Goal: Check status: Check status

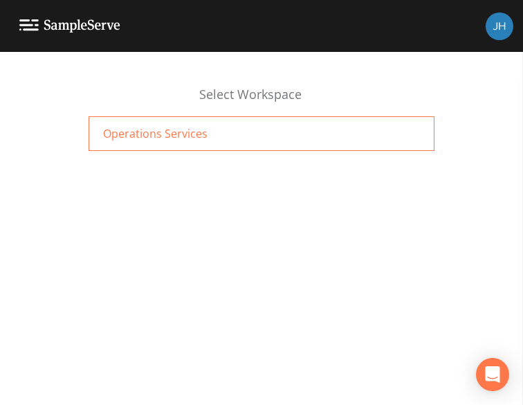
click at [129, 136] on span "Operations Services" at bounding box center [155, 133] width 104 height 17
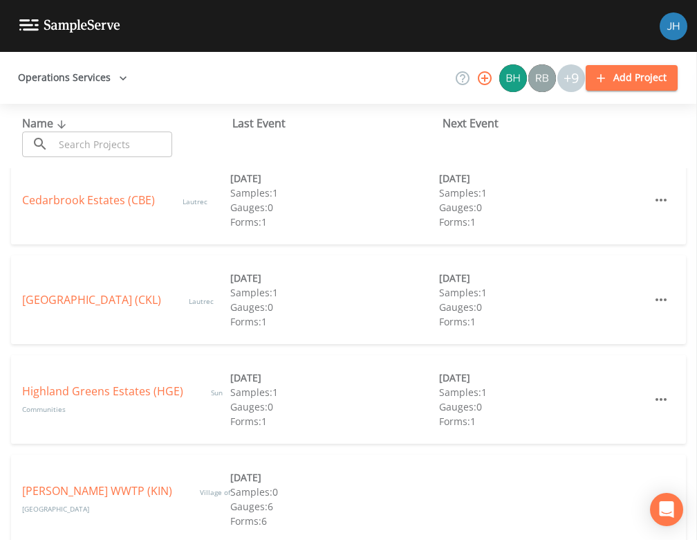
scroll to position [92, 0]
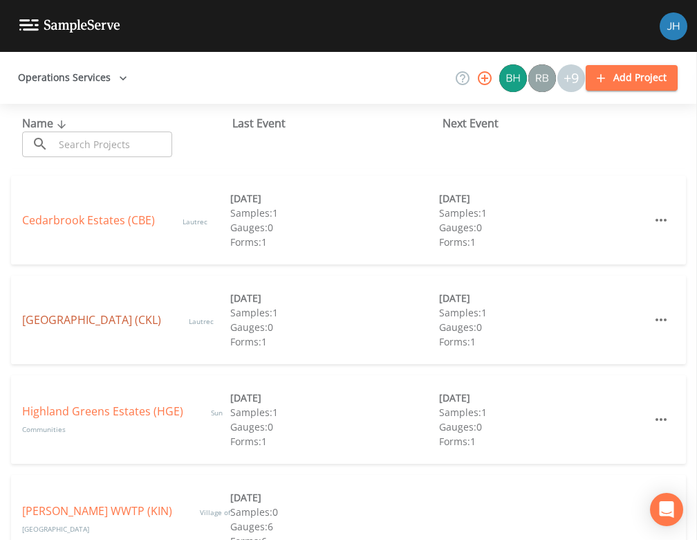
click at [97, 323] on link "Clarkston Lakes (CKL)" at bounding box center [91, 319] width 139 height 15
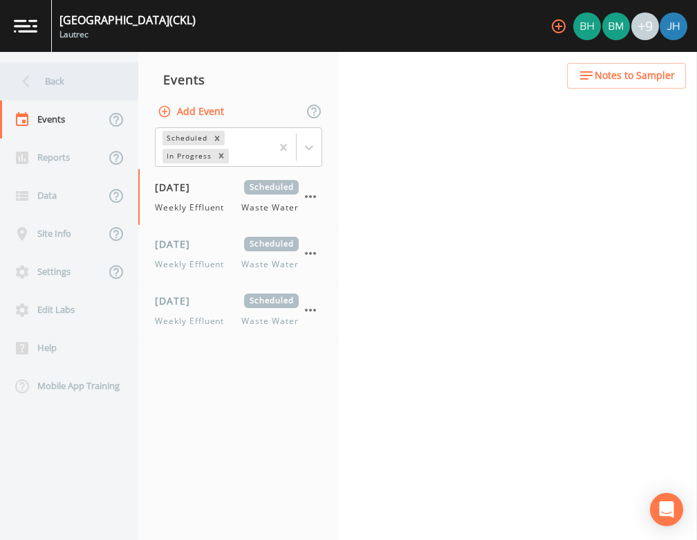
click at [66, 82] on div "Back" at bounding box center [62, 81] width 125 height 38
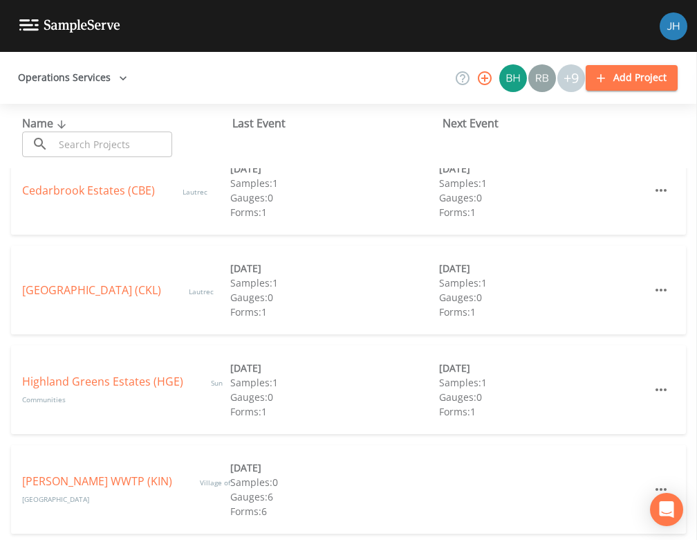
scroll to position [277, 0]
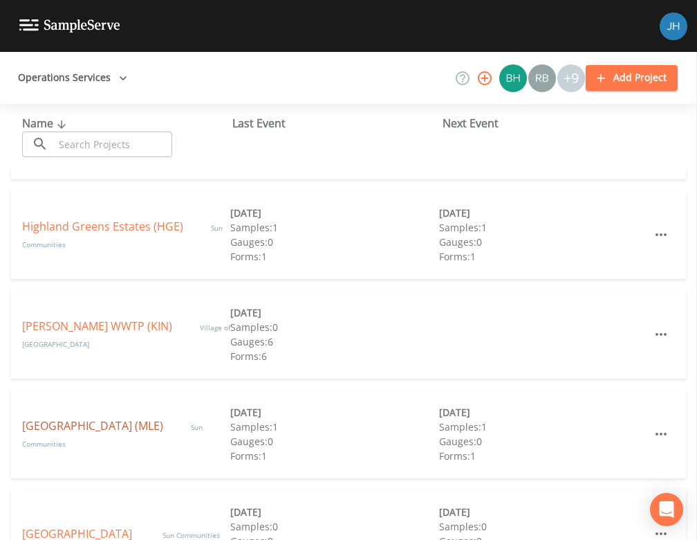
click at [107, 428] on link "Meadow Lake Estates (MLE)" at bounding box center [92, 425] width 141 height 15
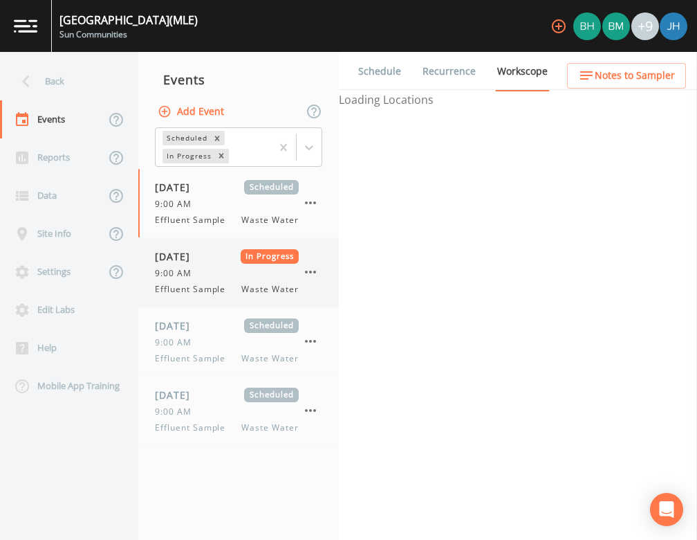
select select "092b3f94-5697-4c94-9891-da161916fdbb"
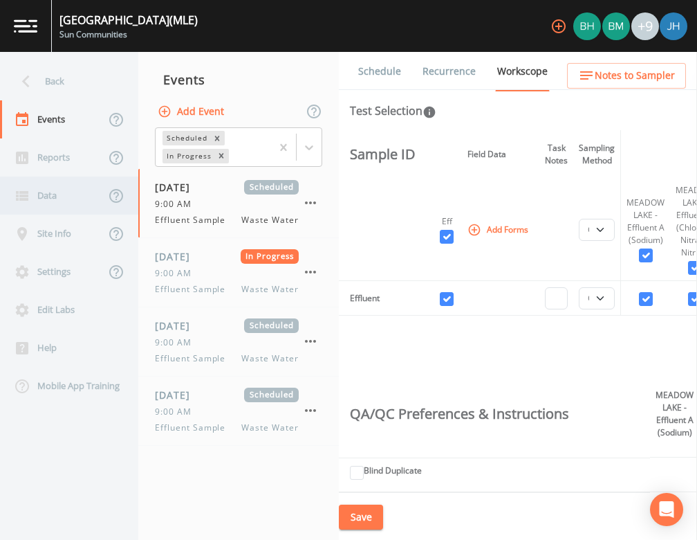
click at [42, 187] on div "Data" at bounding box center [52, 195] width 105 height 38
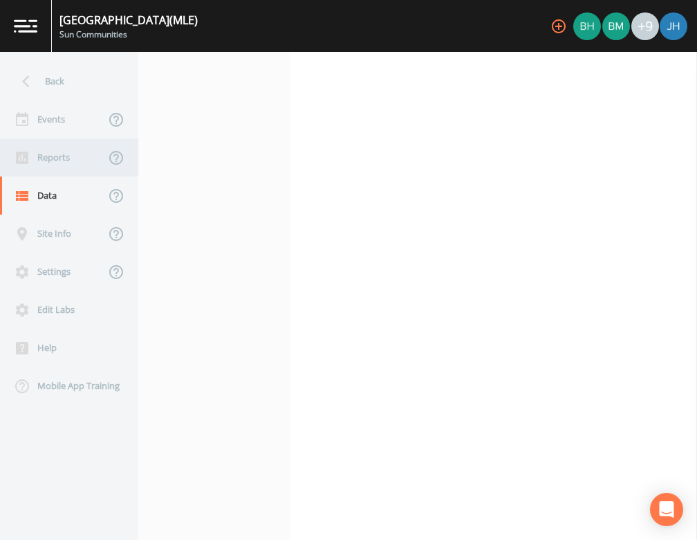
click at [61, 158] on div "Reports" at bounding box center [52, 157] width 105 height 38
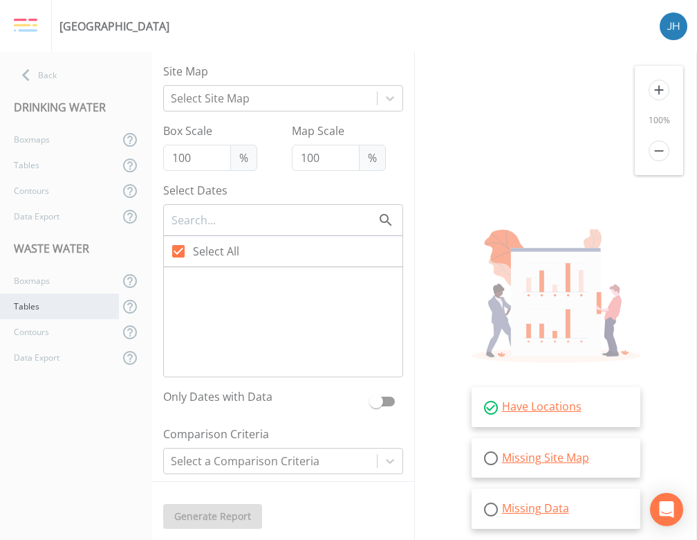
click at [50, 302] on div "Tables" at bounding box center [59, 306] width 119 height 26
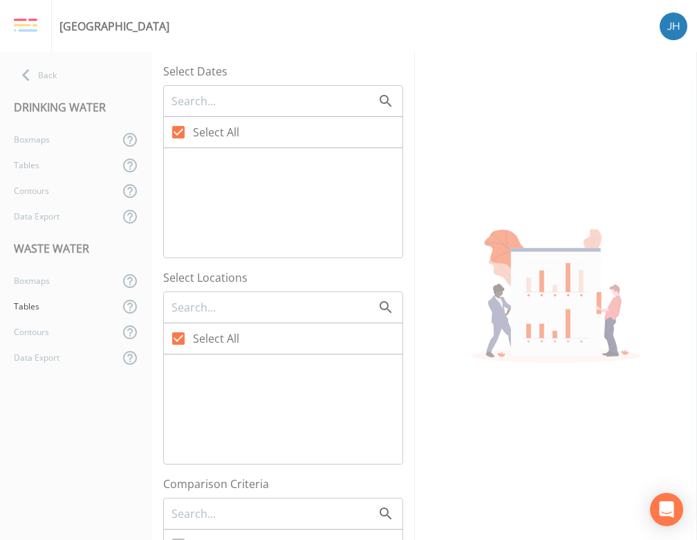
checkbox input "false"
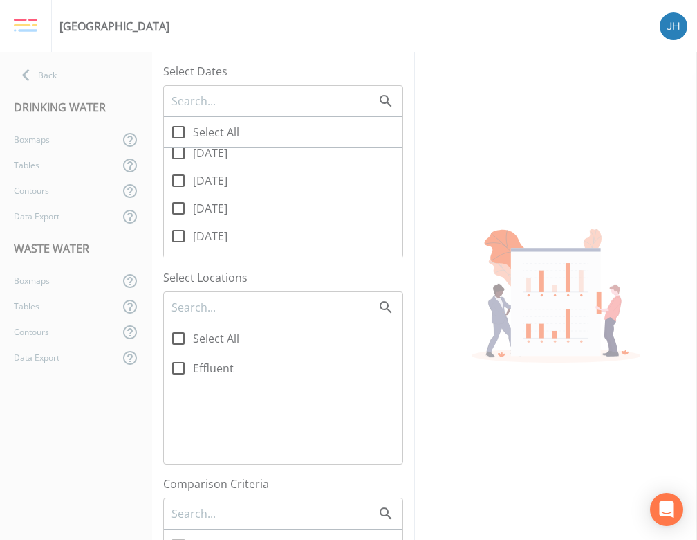
click at [187, 188] on span at bounding box center [178, 180] width 29 height 29
click at [178, 180] on input "08/07/2025" at bounding box center [171, 173] width 14 height 14
checkbox input "true"
click at [180, 154] on icon at bounding box center [178, 153] width 17 height 17
click at [178, 152] on input "08/11/2025" at bounding box center [171, 145] width 14 height 14
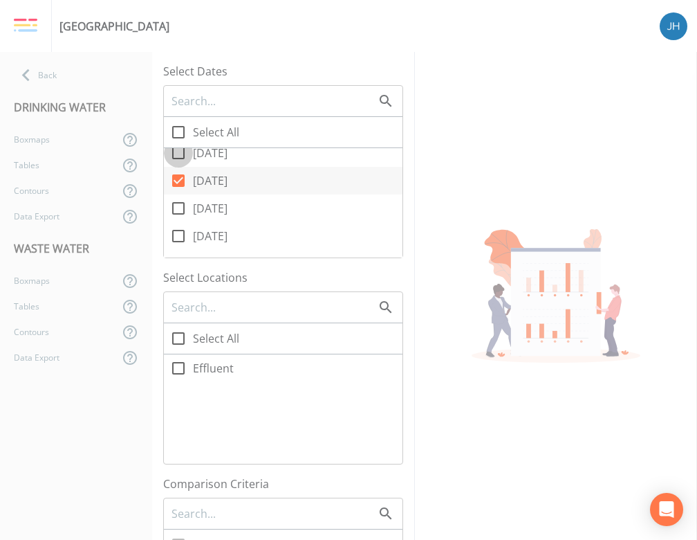
checkbox input "true"
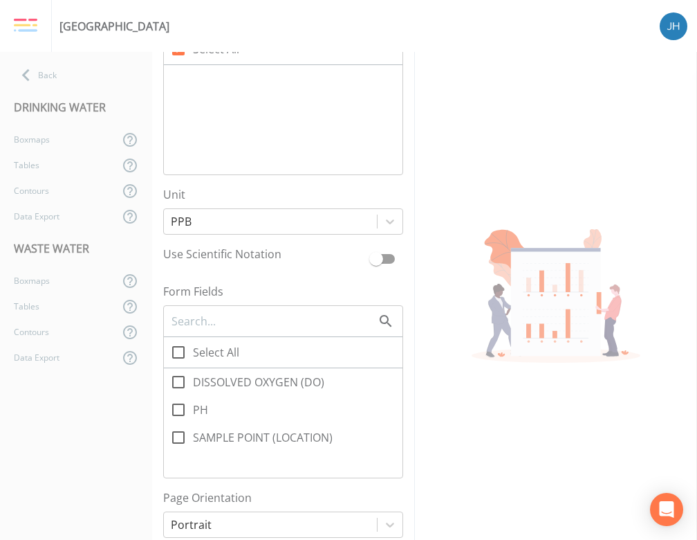
scroll to position [830, 0]
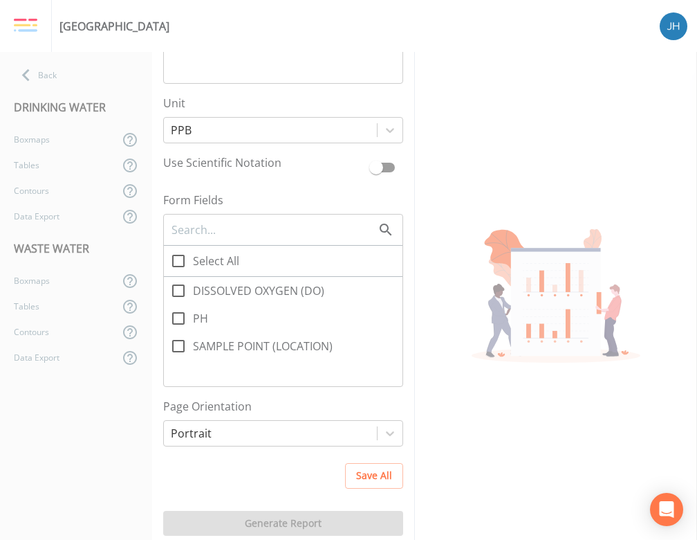
click at [172, 313] on input "PH" at bounding box center [171, 311] width 14 height 14
checkbox input "true"
click at [179, 288] on icon at bounding box center [178, 290] width 17 height 17
click at [178, 288] on input "DISSOLVED OXYGEN (DO)" at bounding box center [171, 283] width 14 height 14
checkbox input "true"
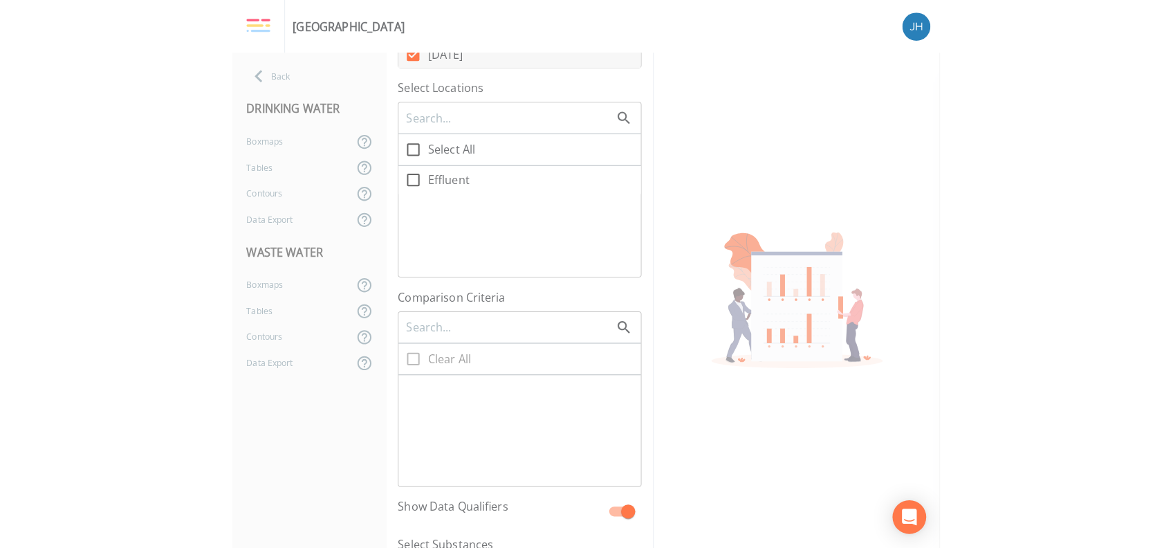
scroll to position [6, 0]
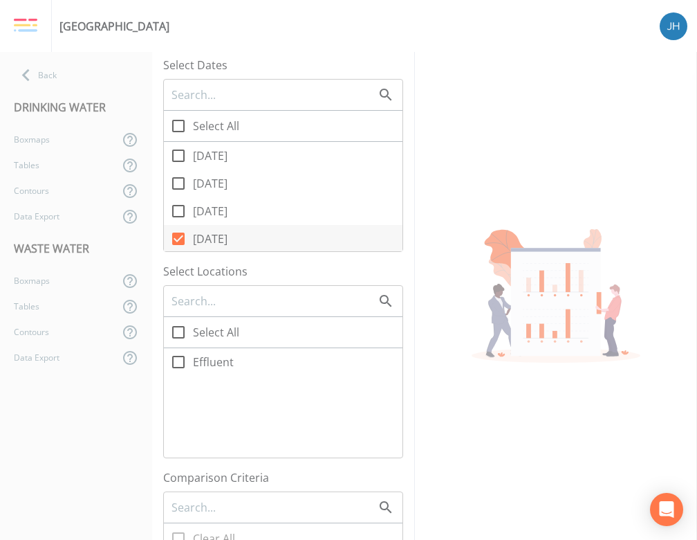
click at [182, 357] on icon at bounding box center [178, 361] width 17 height 17
click at [178, 357] on input "Effluent" at bounding box center [171, 354] width 14 height 14
checkbox input "true"
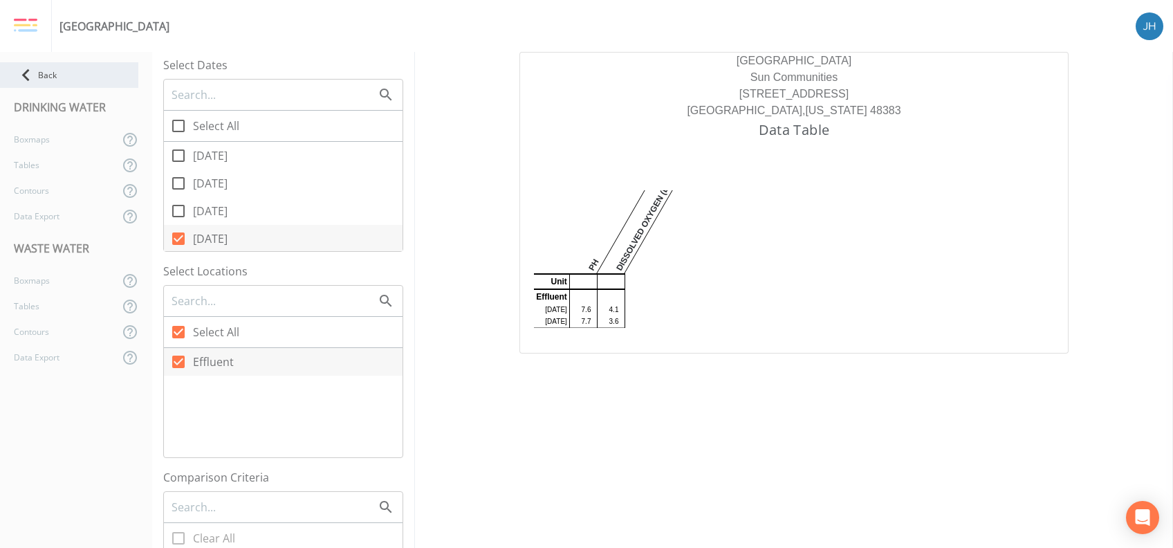
click at [60, 74] on div "Back" at bounding box center [69, 75] width 138 height 26
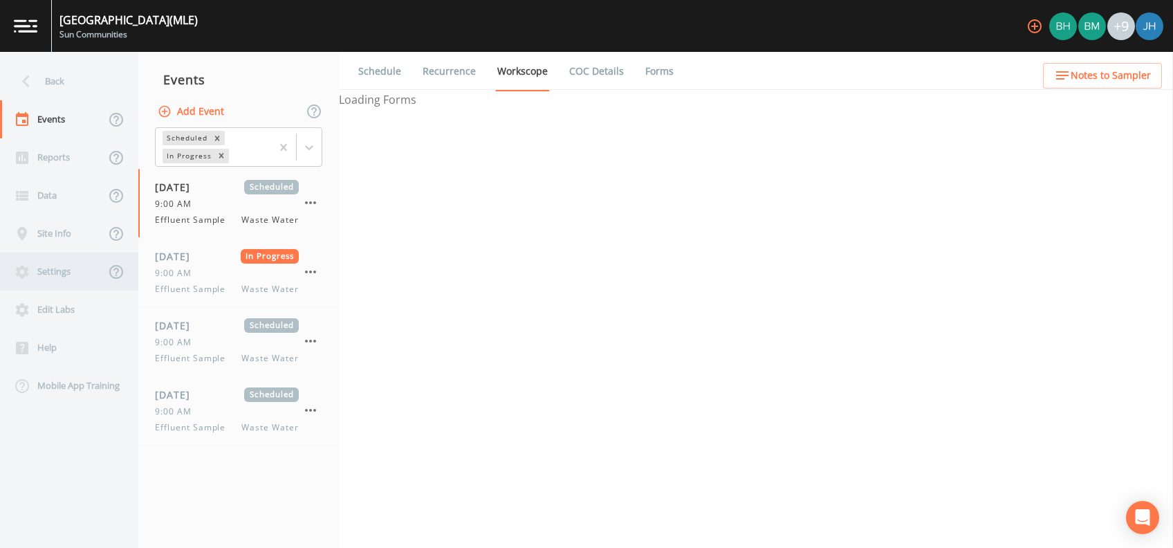
select select "092b3f94-5697-4c94-9891-da161916fdbb"
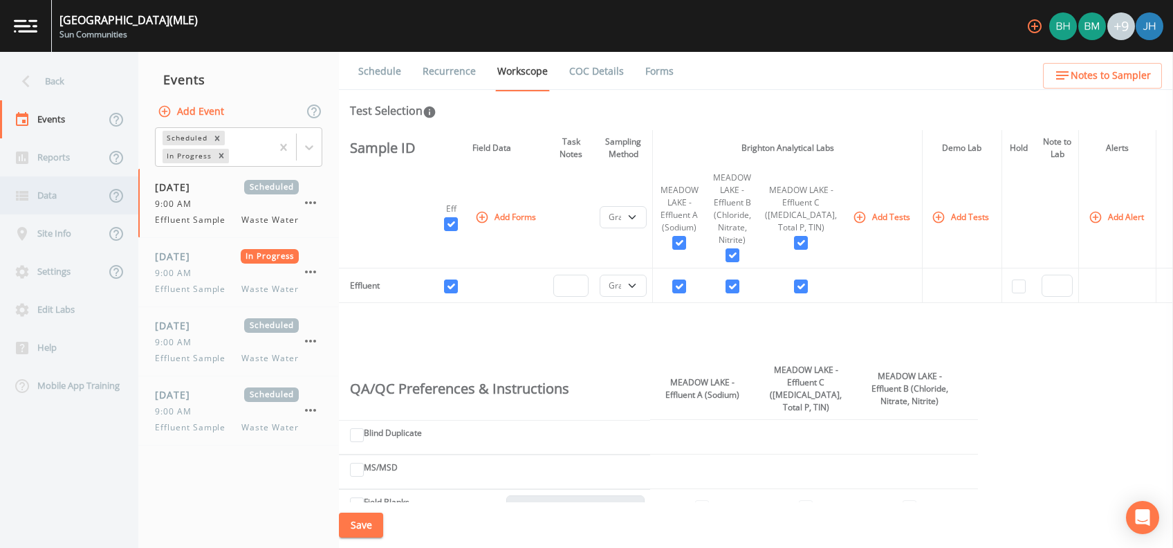
click at [68, 195] on div "Data" at bounding box center [52, 195] width 105 height 38
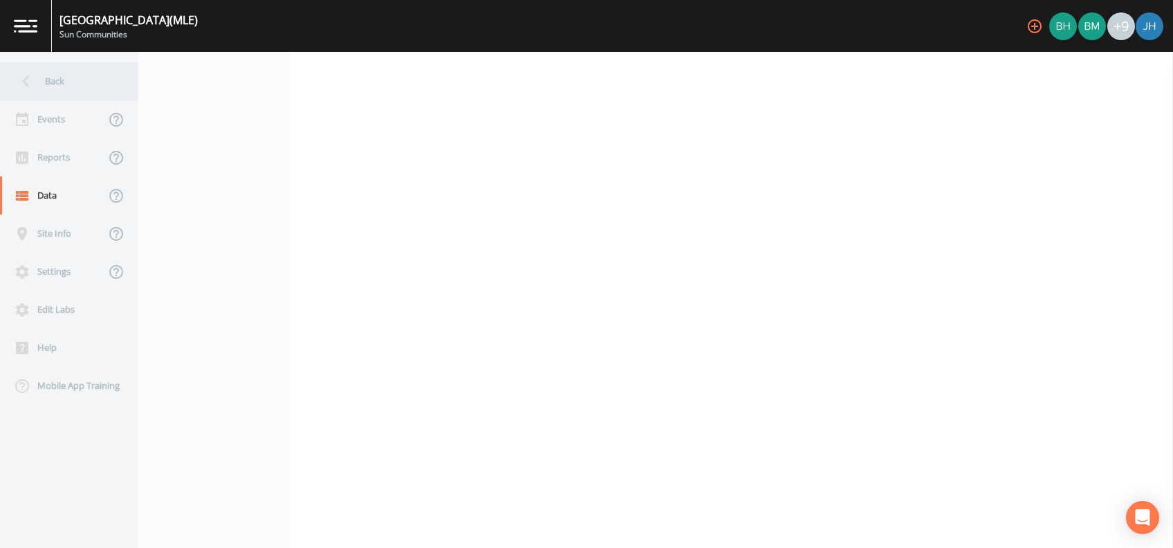
click at [68, 98] on div "Back" at bounding box center [62, 81] width 125 height 38
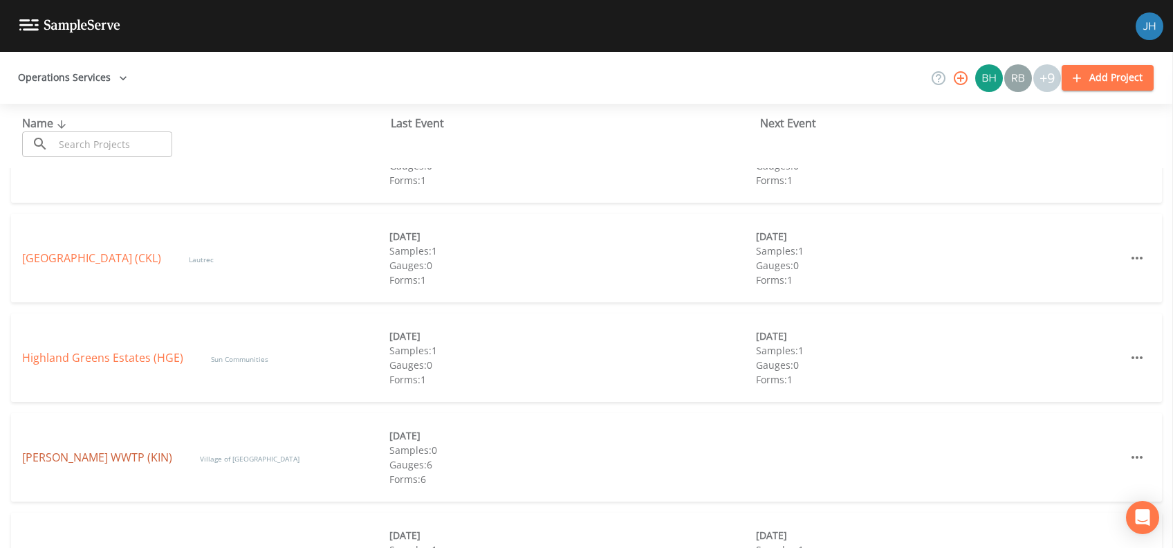
scroll to position [184, 0]
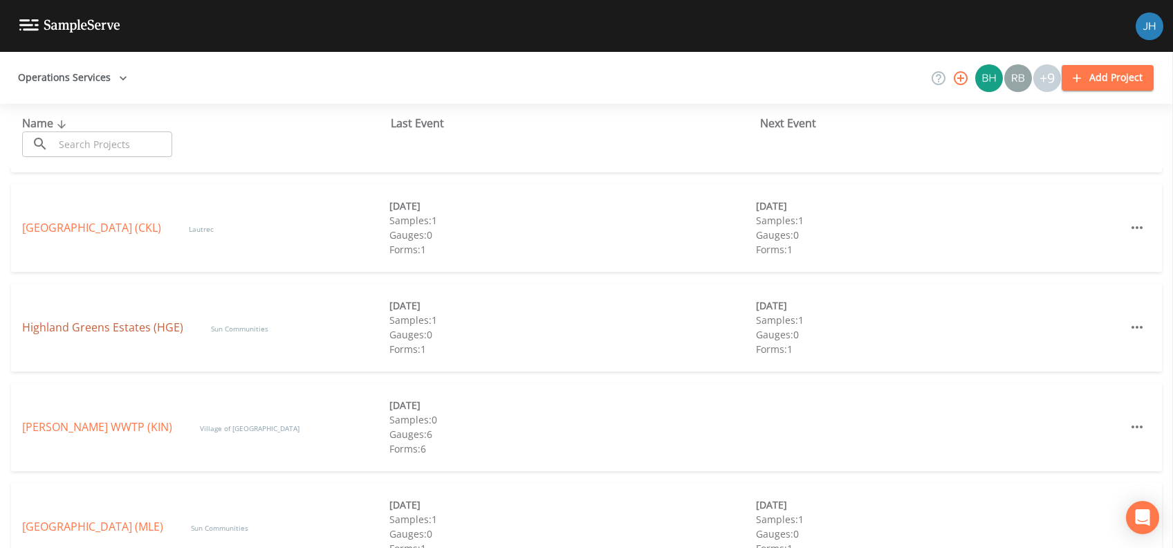
click at [75, 322] on link "Highland Greens Estates (HGE)" at bounding box center [102, 327] width 161 height 15
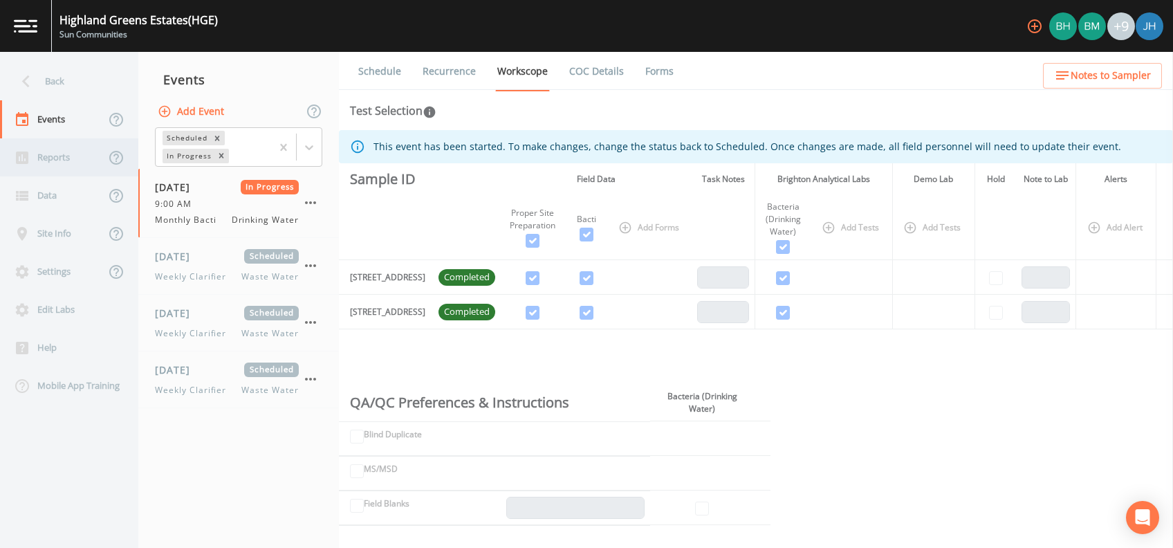
click at [55, 157] on div "Reports" at bounding box center [52, 157] width 105 height 38
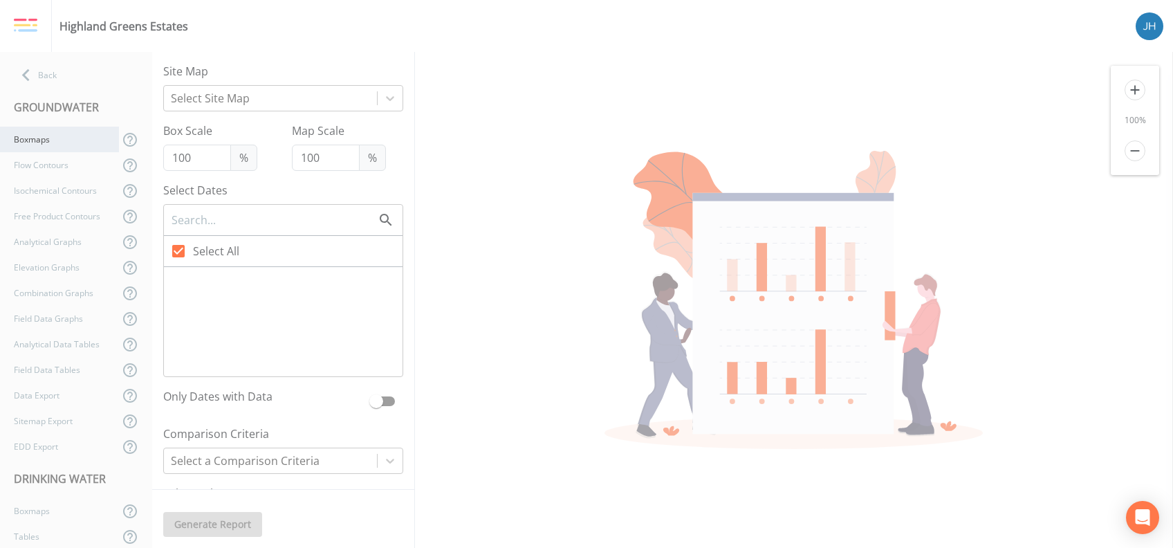
checkbox input "false"
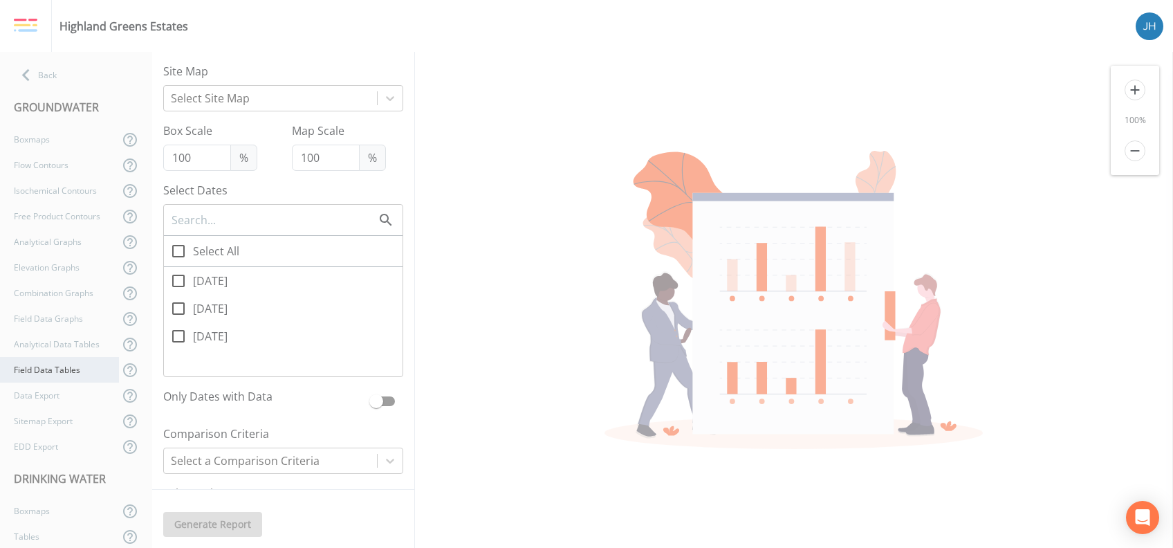
click at [55, 369] on div "Field Data Tables" at bounding box center [59, 370] width 119 height 26
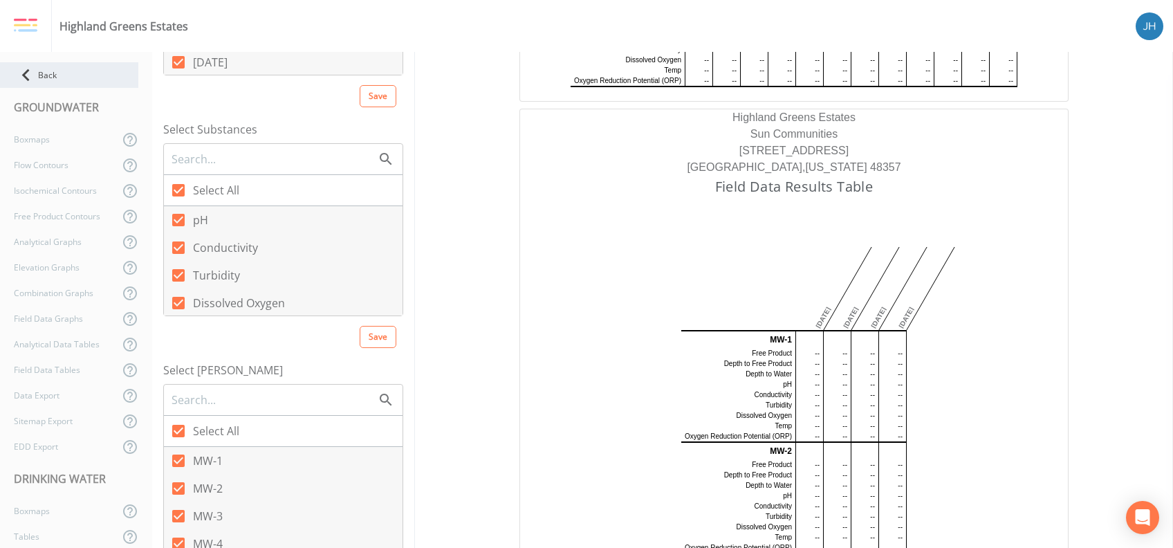
click at [55, 72] on div "Back" at bounding box center [69, 75] width 138 height 26
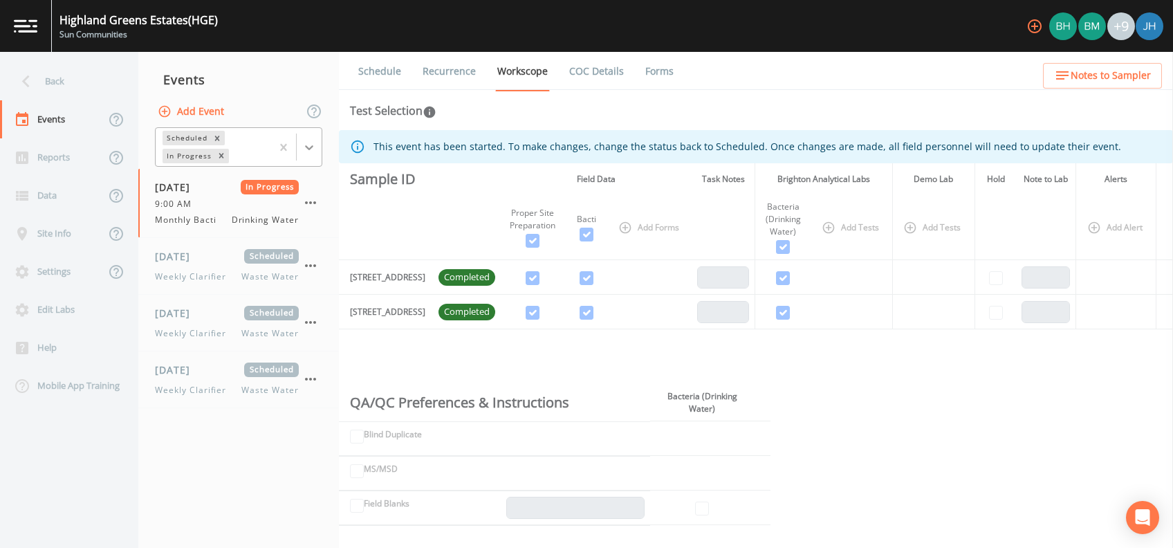
click at [304, 145] on icon at bounding box center [309, 147] width 14 height 14
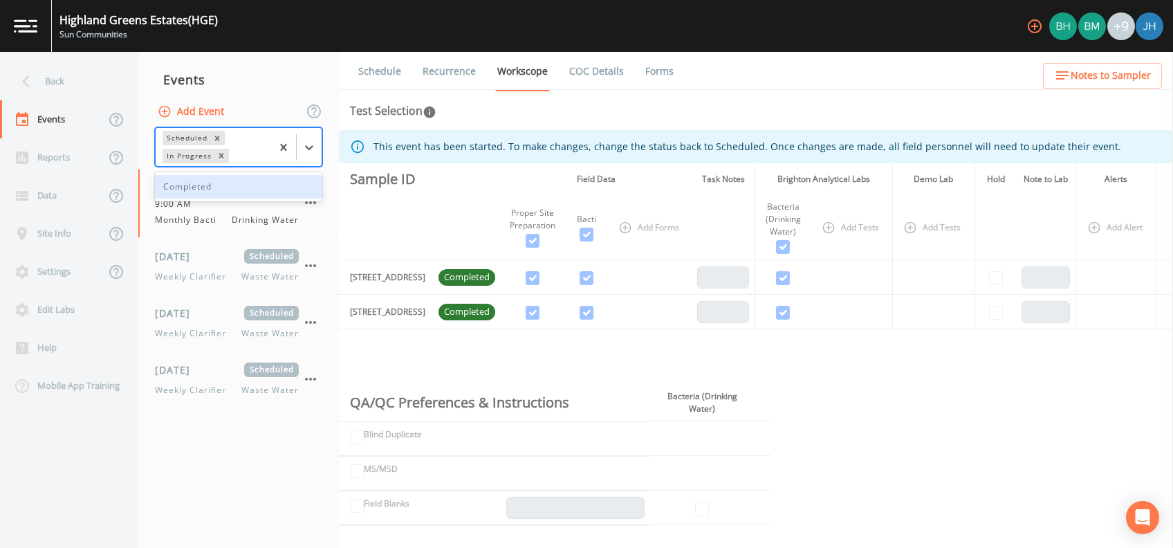
click at [219, 189] on div "Completed" at bounding box center [238, 187] width 167 height 24
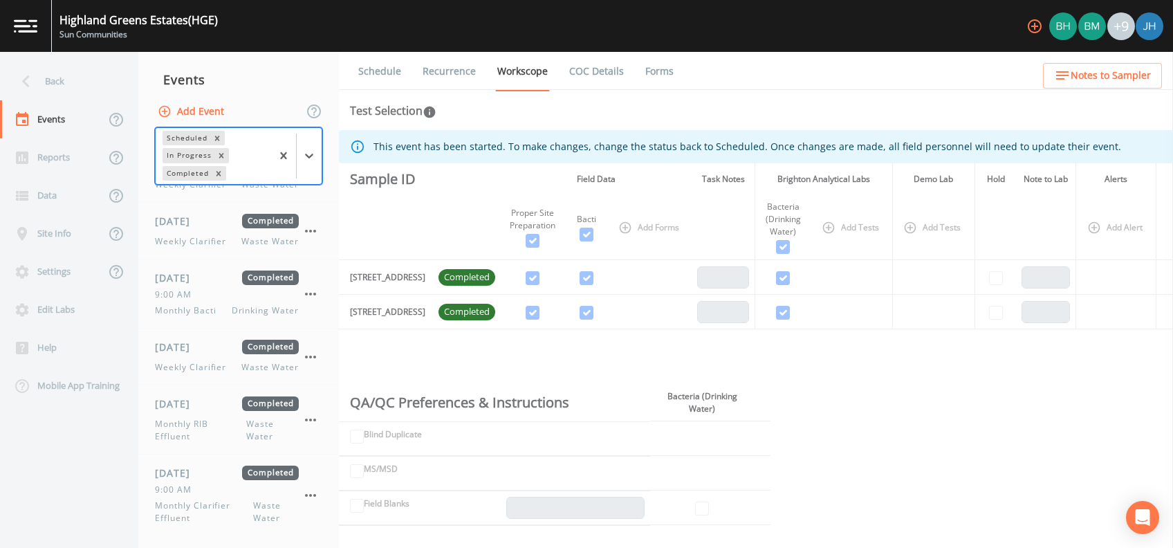
scroll to position [2536, 0]
